Goal: Navigation & Orientation: Find specific page/section

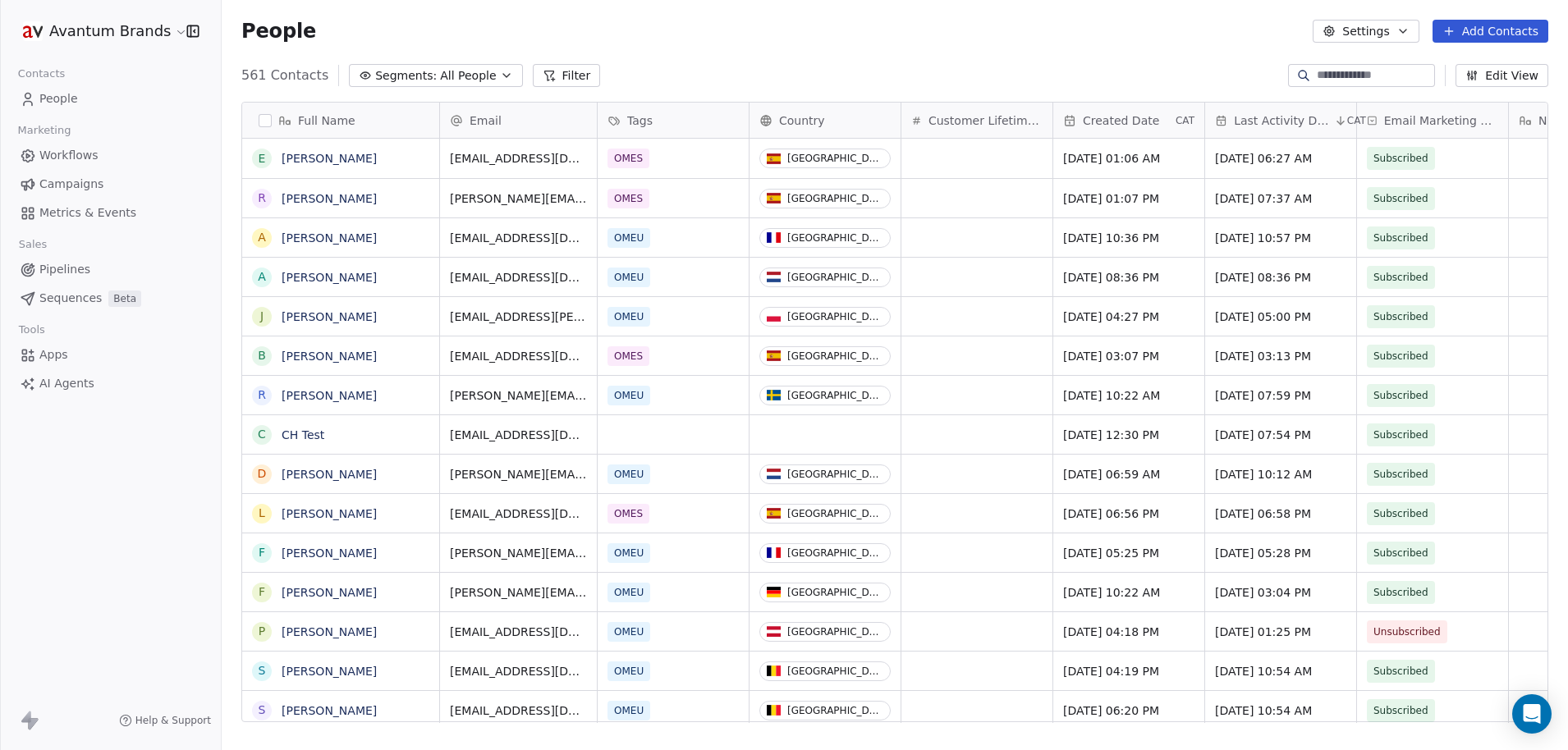
scroll to position [649, 1334]
